Goal: Task Accomplishment & Management: Complete application form

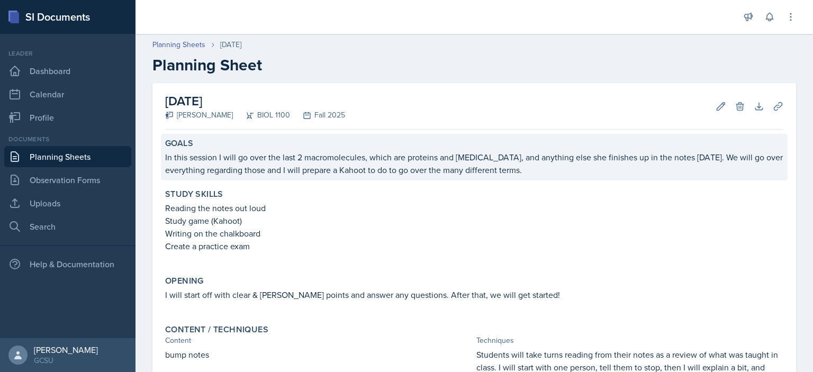
click at [490, 158] on p "In this session I will go over the last 2 macromolecules, which are proteins an…" at bounding box center [474, 163] width 618 height 25
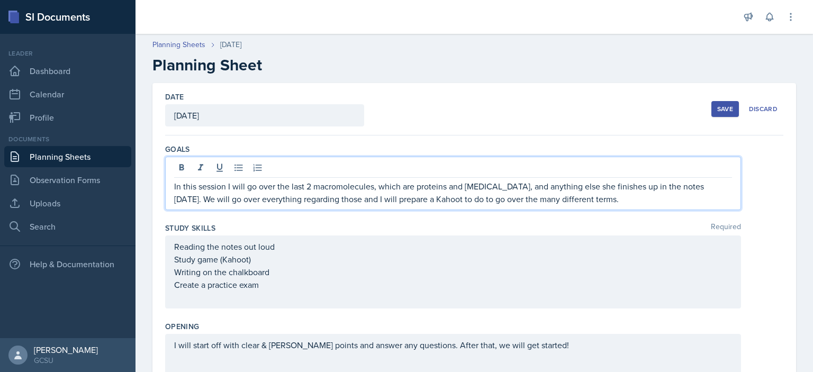
click at [485, 169] on div "In this session I will go over the last 2 macromolecules, which are proteins an…" at bounding box center [453, 183] width 576 height 53
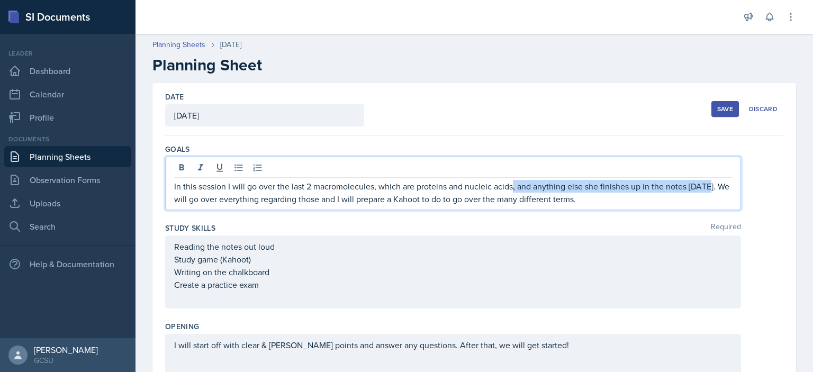
drag, startPoint x: 709, startPoint y: 188, endPoint x: 512, endPoint y: 188, distance: 196.9
click at [512, 188] on p "In this session I will go over the last 2 macromolecules, which are proteins an…" at bounding box center [453, 192] width 558 height 25
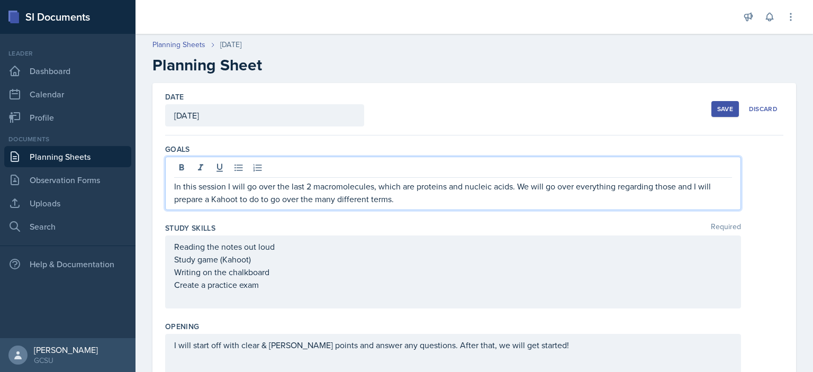
click at [554, 202] on p "In this session I will go over the last 2 macromolecules, which are proteins an…" at bounding box center [453, 192] width 558 height 25
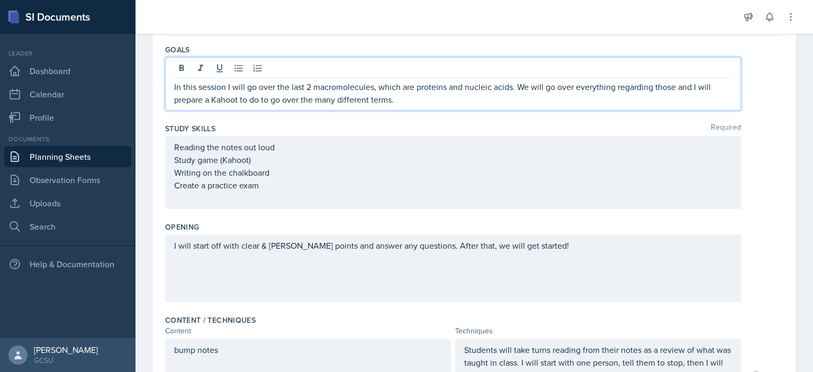
scroll to position [102, 0]
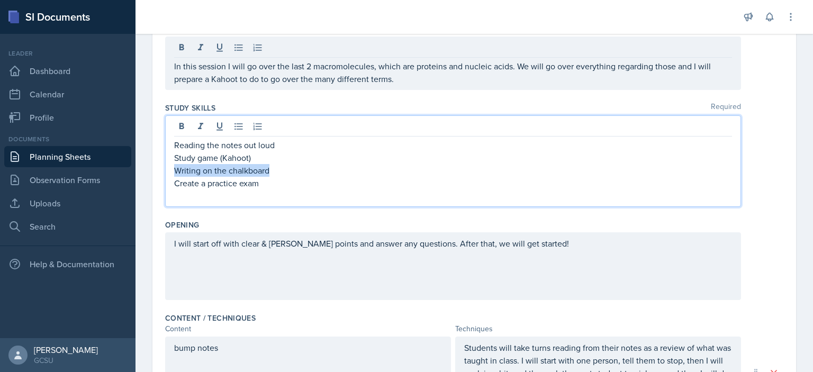
drag, startPoint x: 288, startPoint y: 173, endPoint x: 175, endPoint y: 174, distance: 113.3
click at [175, 174] on p "Writing on the chalkboard" at bounding box center [453, 170] width 558 height 13
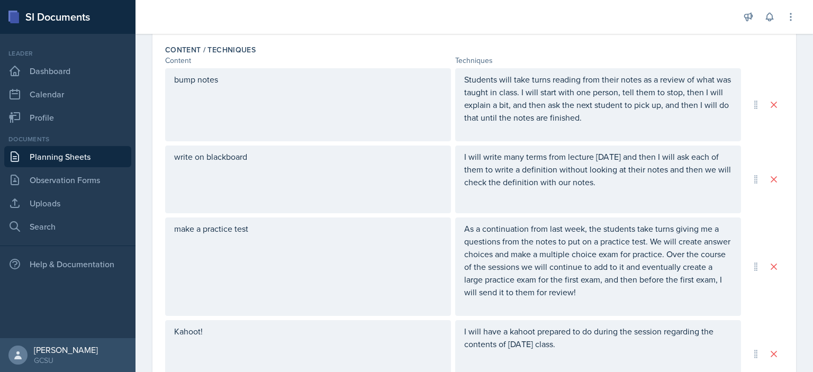
scroll to position [379, 0]
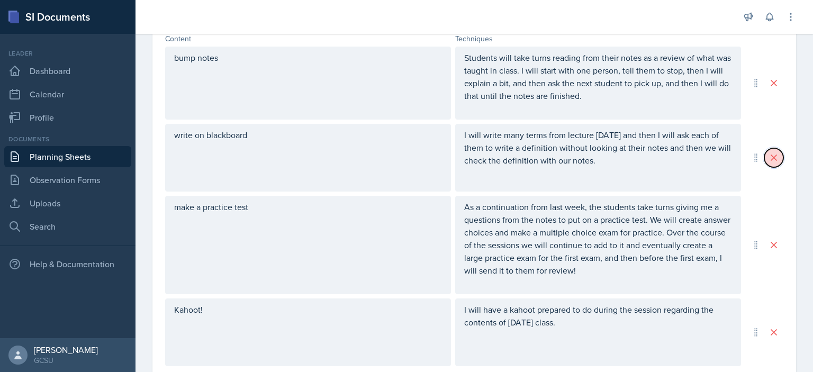
click at [768, 156] on icon at bounding box center [773, 157] width 11 height 11
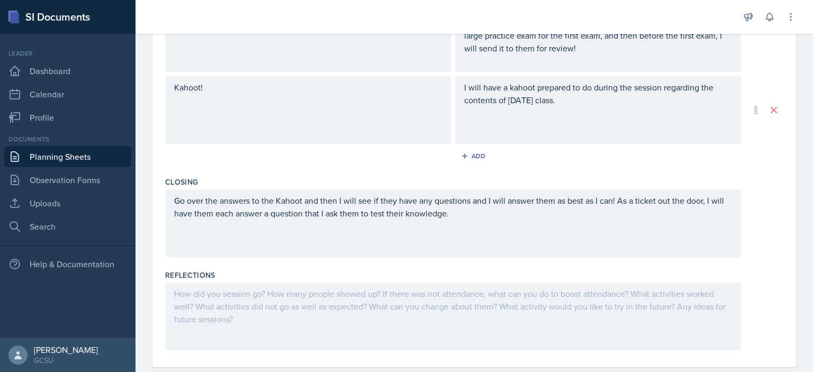
scroll to position [449, 0]
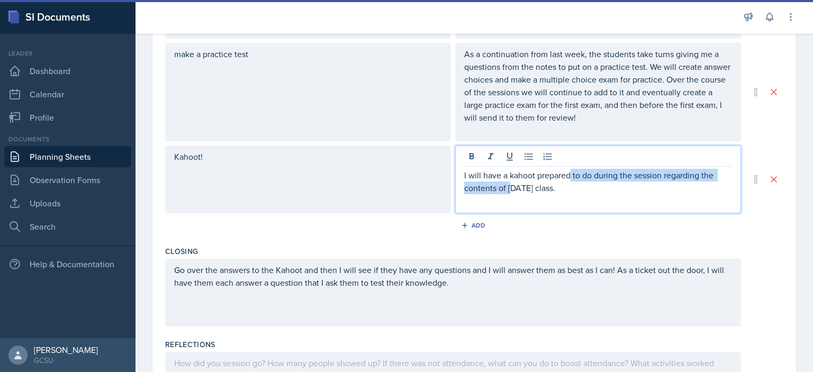
drag, startPoint x: 568, startPoint y: 169, endPoint x: 508, endPoint y: 192, distance: 64.2
click at [508, 192] on p "I will have a kahoot prepared to do during the session regarding the contents o…" at bounding box center [598, 181] width 268 height 25
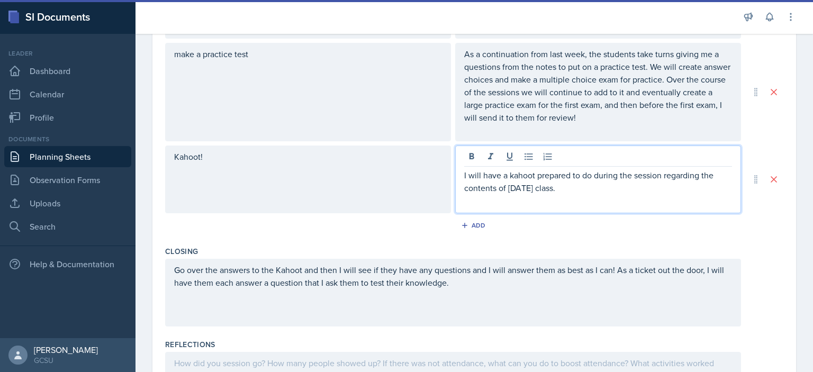
click at [582, 194] on p at bounding box center [598, 200] width 268 height 13
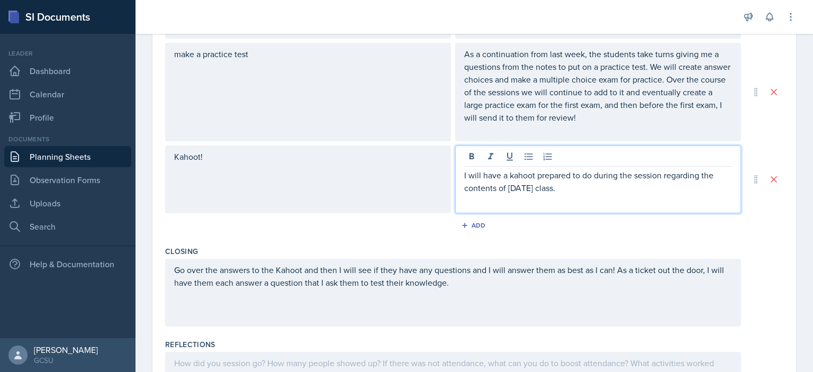
drag, startPoint x: 575, startPoint y: 188, endPoint x: 505, endPoint y: 189, distance: 69.3
click at [505, 189] on p "I will have a kahoot prepared to do during the session regarding the contents o…" at bounding box center [598, 181] width 268 height 25
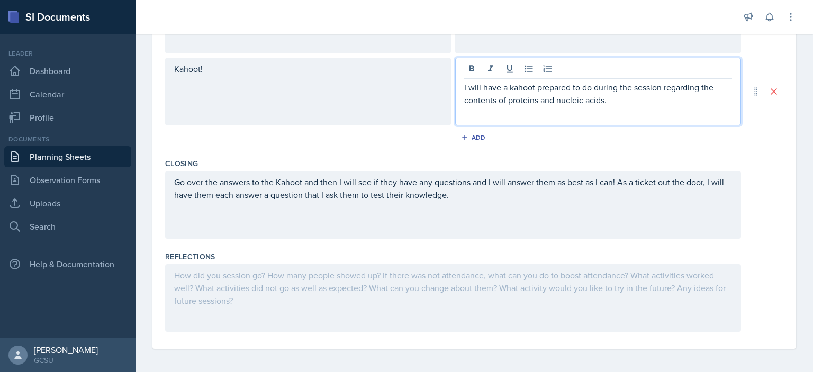
scroll to position [538, 0]
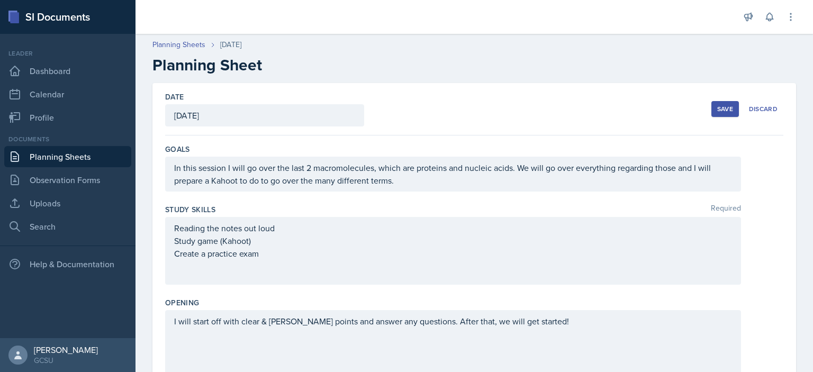
scroll to position [301, 0]
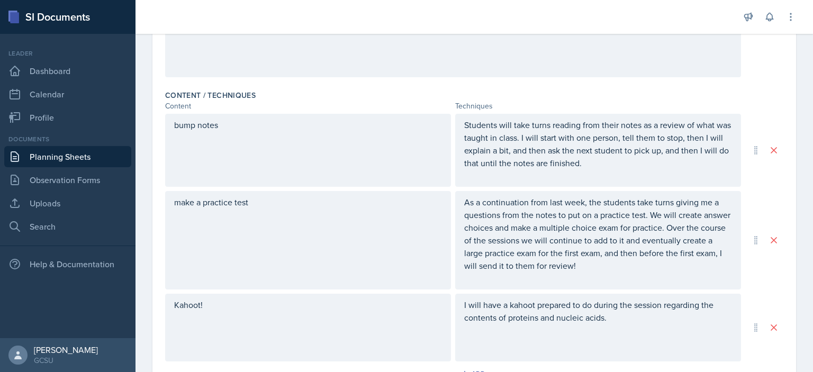
click at [510, 305] on div "I will have a kahoot prepared to do during the session regarding the contents o…" at bounding box center [598, 328] width 286 height 68
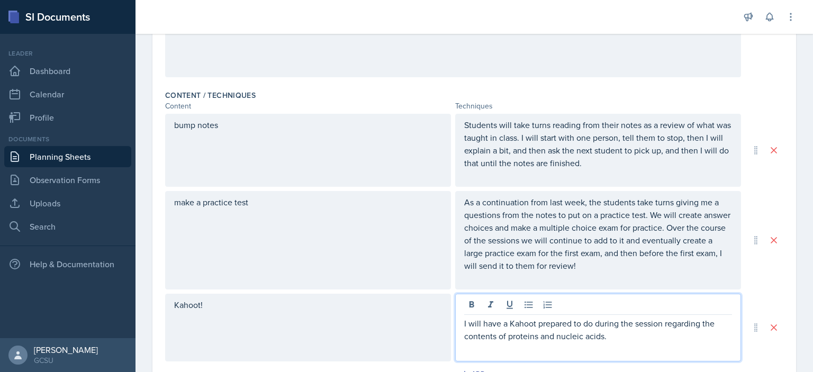
click at [231, 99] on label "Content / Techniques" at bounding box center [210, 95] width 90 height 11
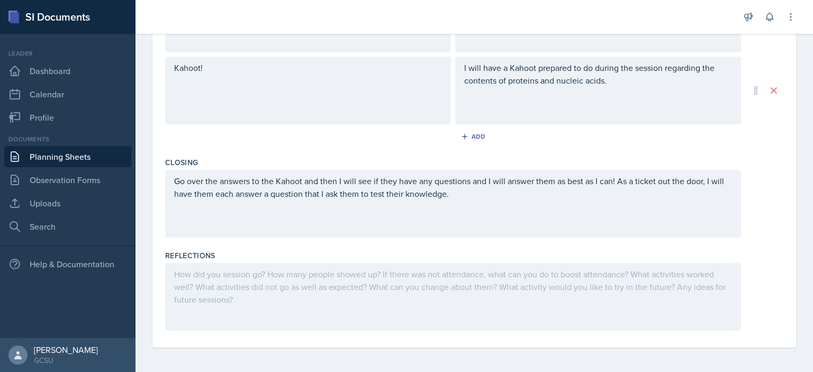
scroll to position [0, 0]
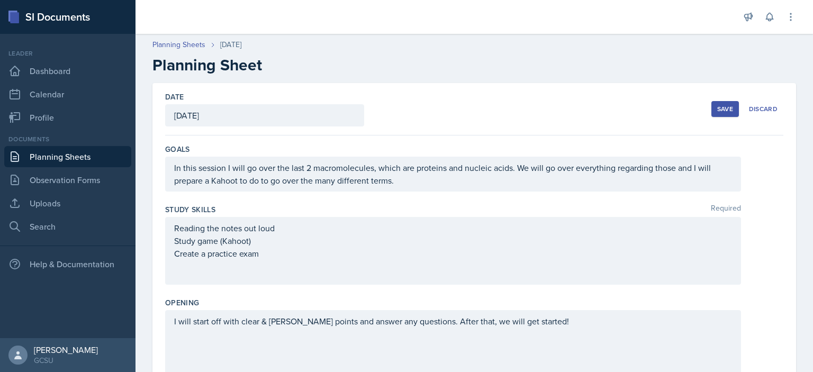
click at [717, 110] on div "Save" at bounding box center [725, 109] width 16 height 8
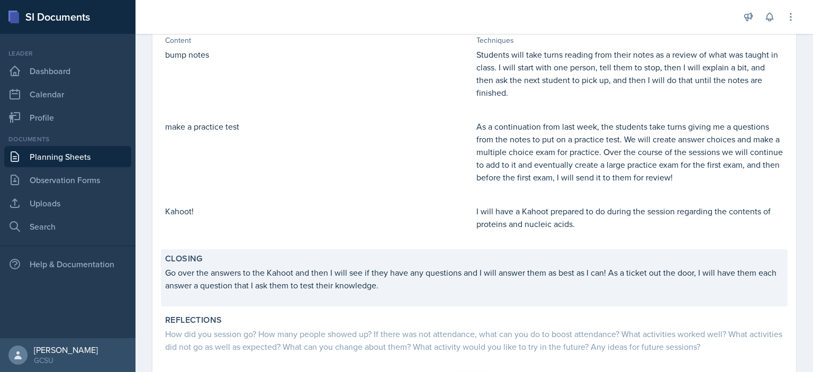
scroll to position [343, 0]
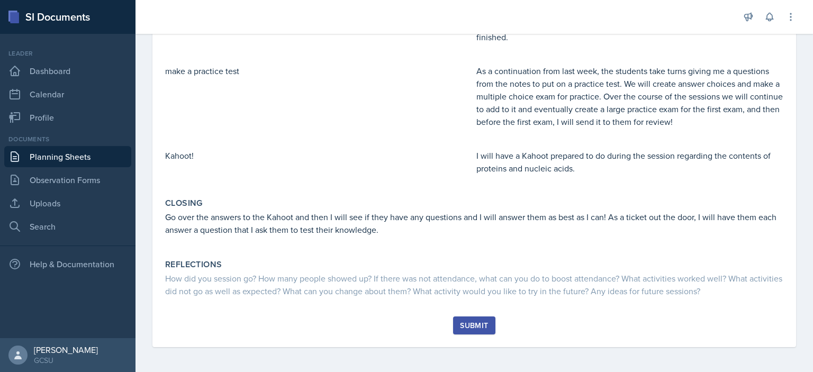
click at [476, 323] on div "Submit" at bounding box center [474, 325] width 28 height 8
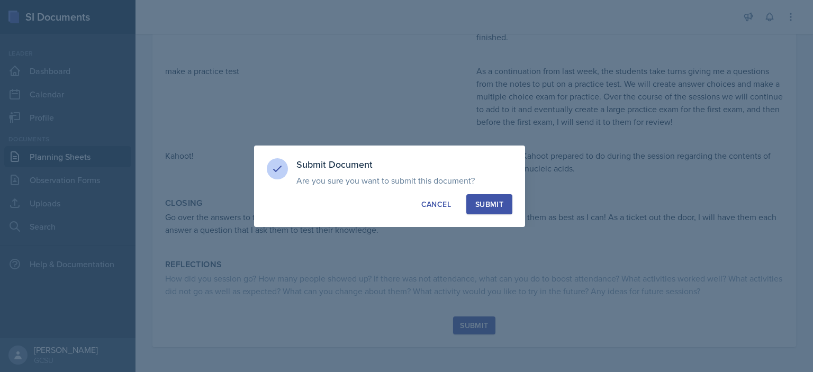
click at [496, 202] on div "Submit" at bounding box center [489, 204] width 28 height 11
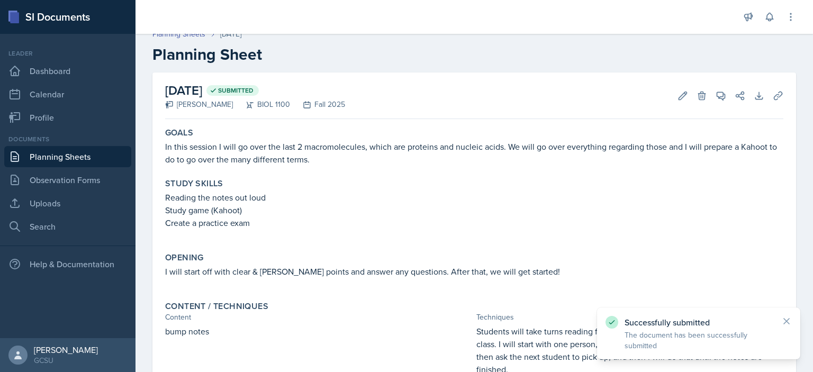
scroll to position [0, 0]
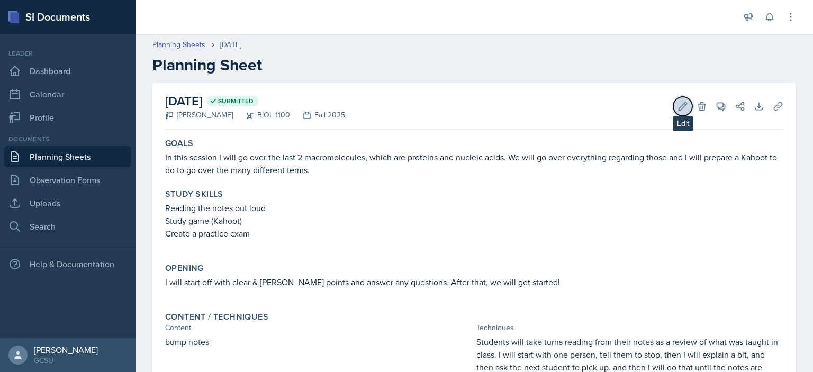
click at [677, 107] on icon at bounding box center [682, 106] width 11 height 11
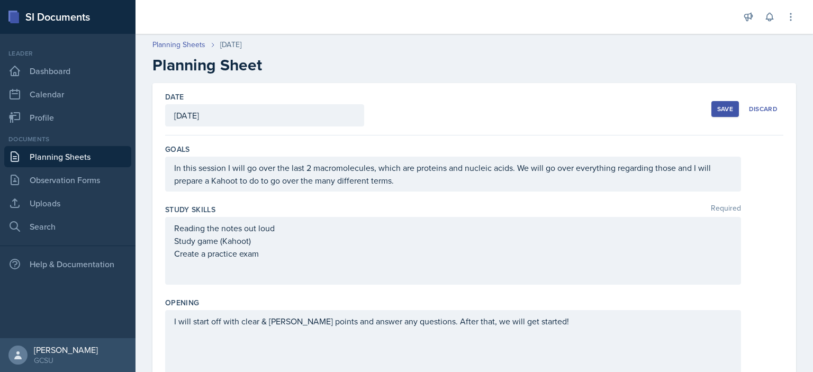
click at [428, 182] on p "In this session I will go over the last 2 macromolecules, which are proteins an…" at bounding box center [453, 173] width 558 height 25
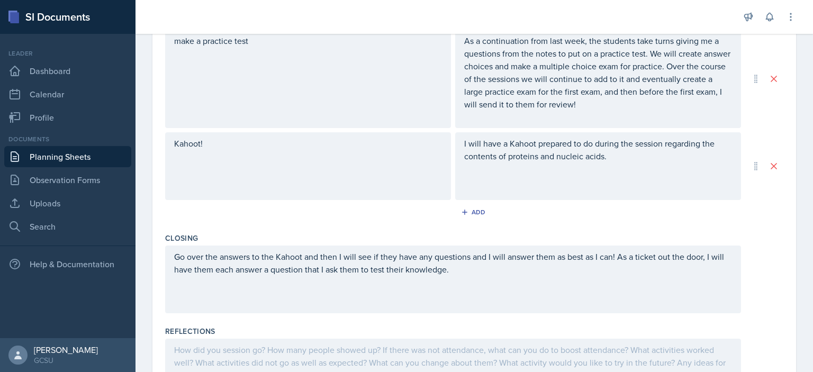
click at [720, 278] on p at bounding box center [453, 282] width 558 height 13
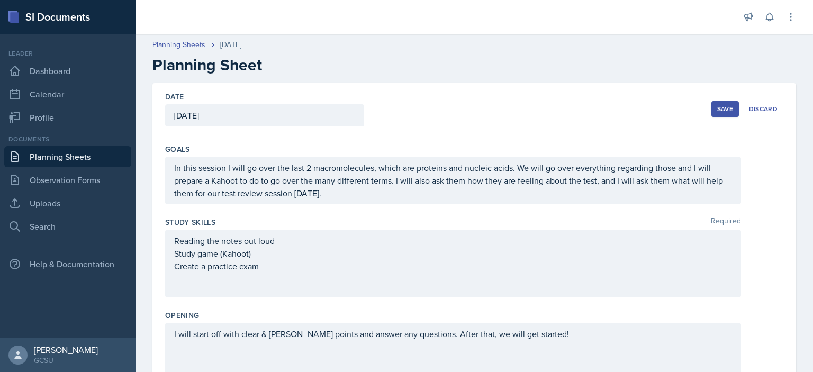
click at [720, 101] on button "Save" at bounding box center [725, 109] width 28 height 16
